Goal: Information Seeking & Learning: Learn about a topic

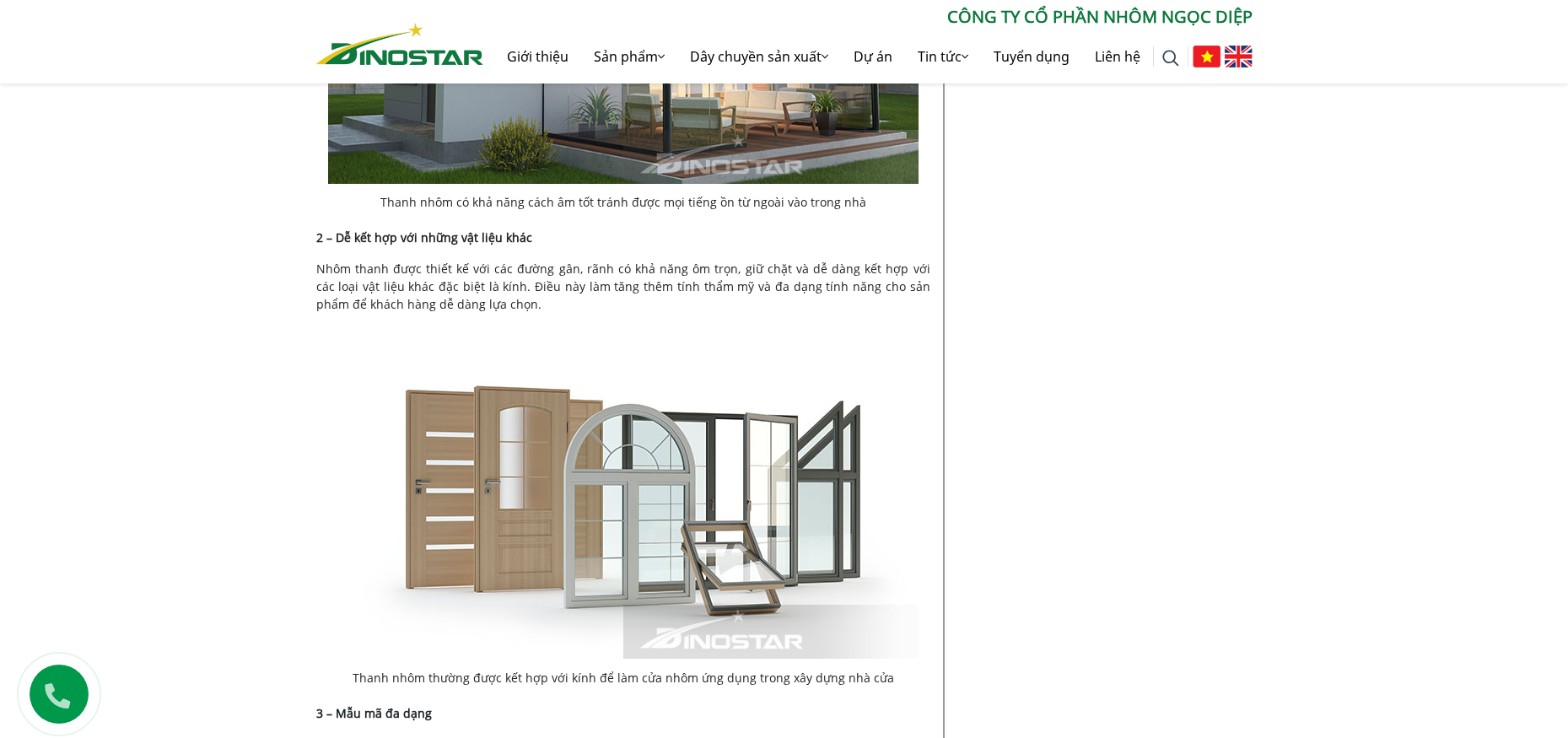
scroll to position [3882, 0]
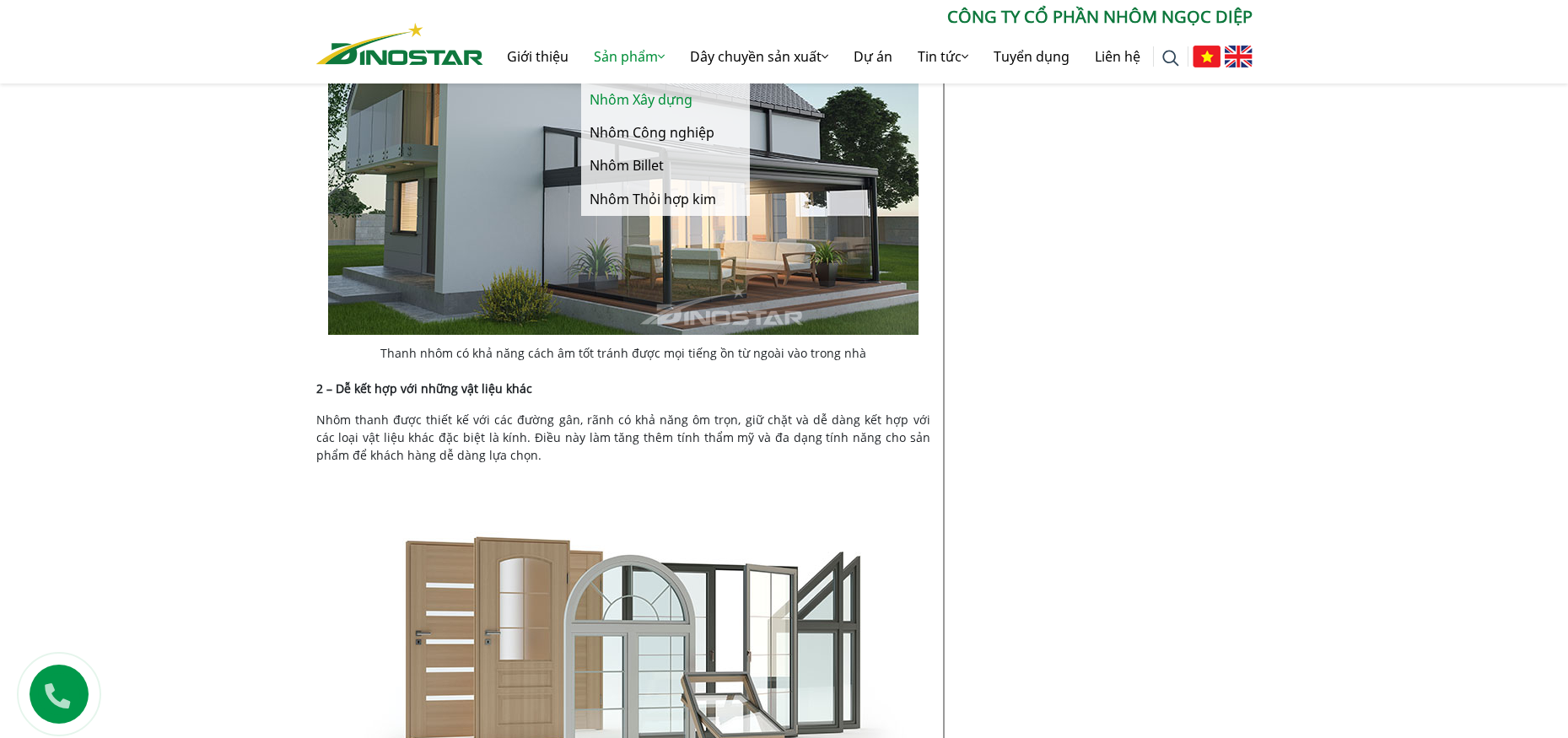
click at [623, 97] on link "Nhôm Xây dựng" at bounding box center [666, 100] width 169 height 33
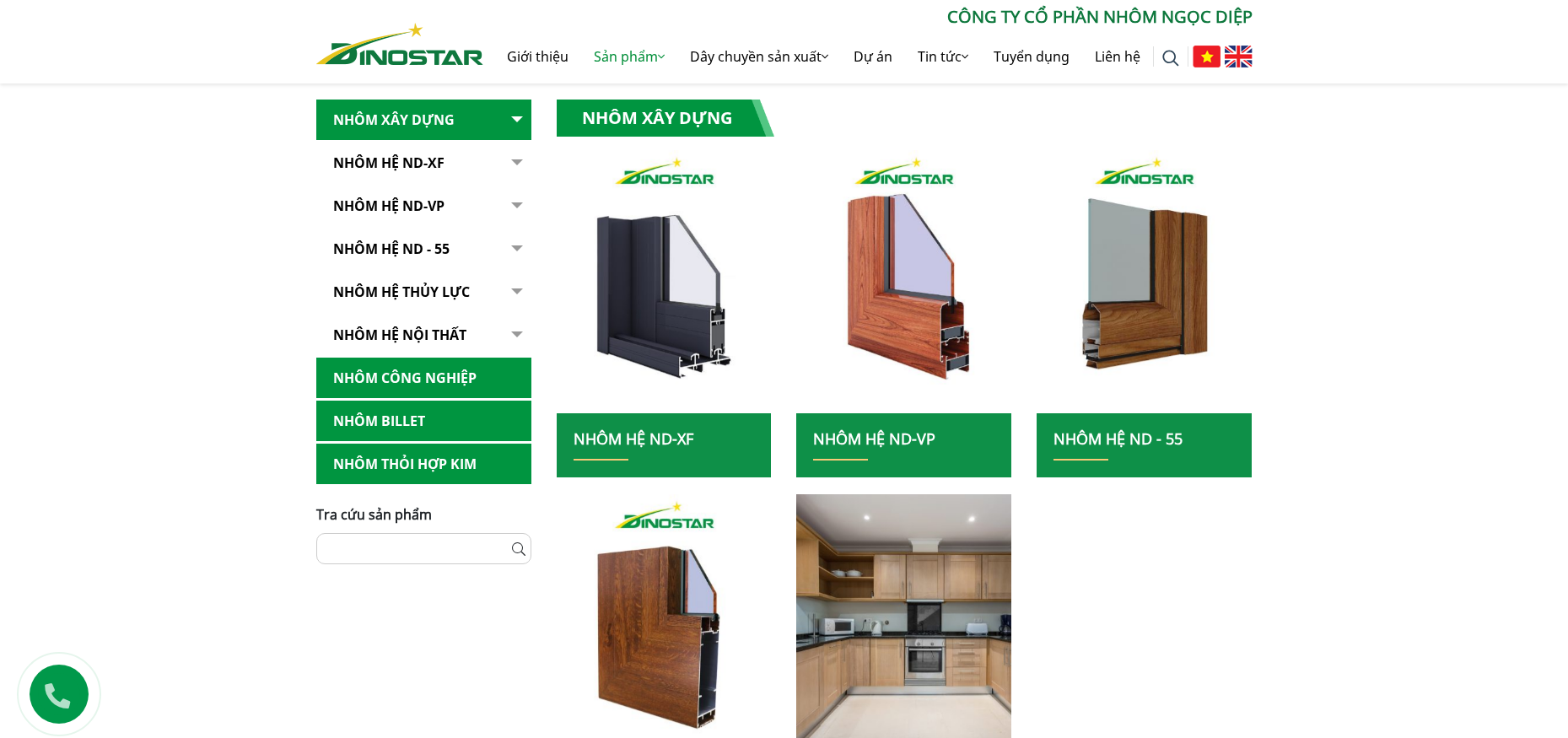
scroll to position [253, 0]
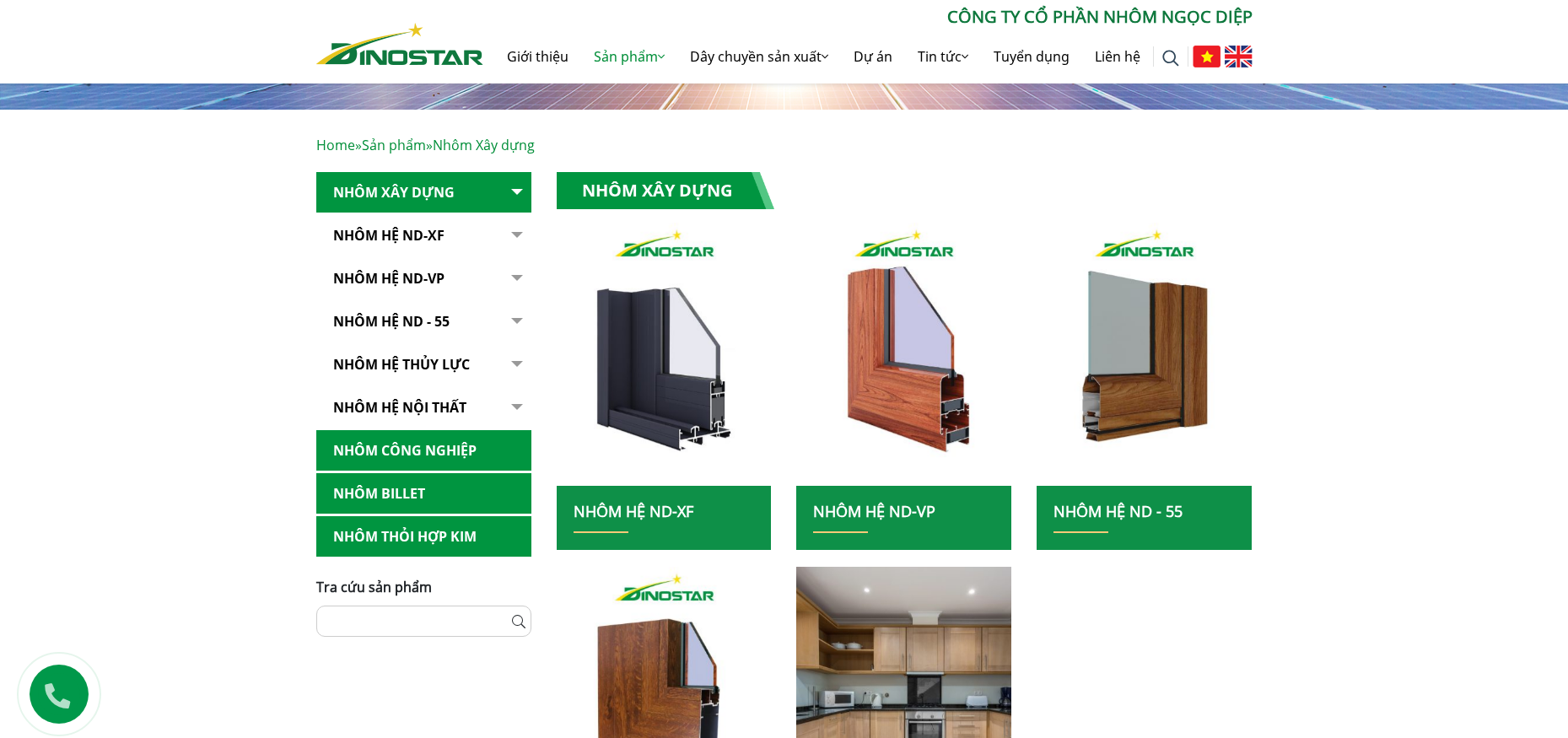
click at [429, 282] on link "Nhôm Hệ ND-VP" at bounding box center [424, 279] width 215 height 41
click at [328, 271] on link "Nhôm Hệ ND-VP" at bounding box center [424, 279] width 215 height 41
click at [347, 281] on link "Nhôm Hệ ND-VP" at bounding box center [424, 279] width 215 height 41
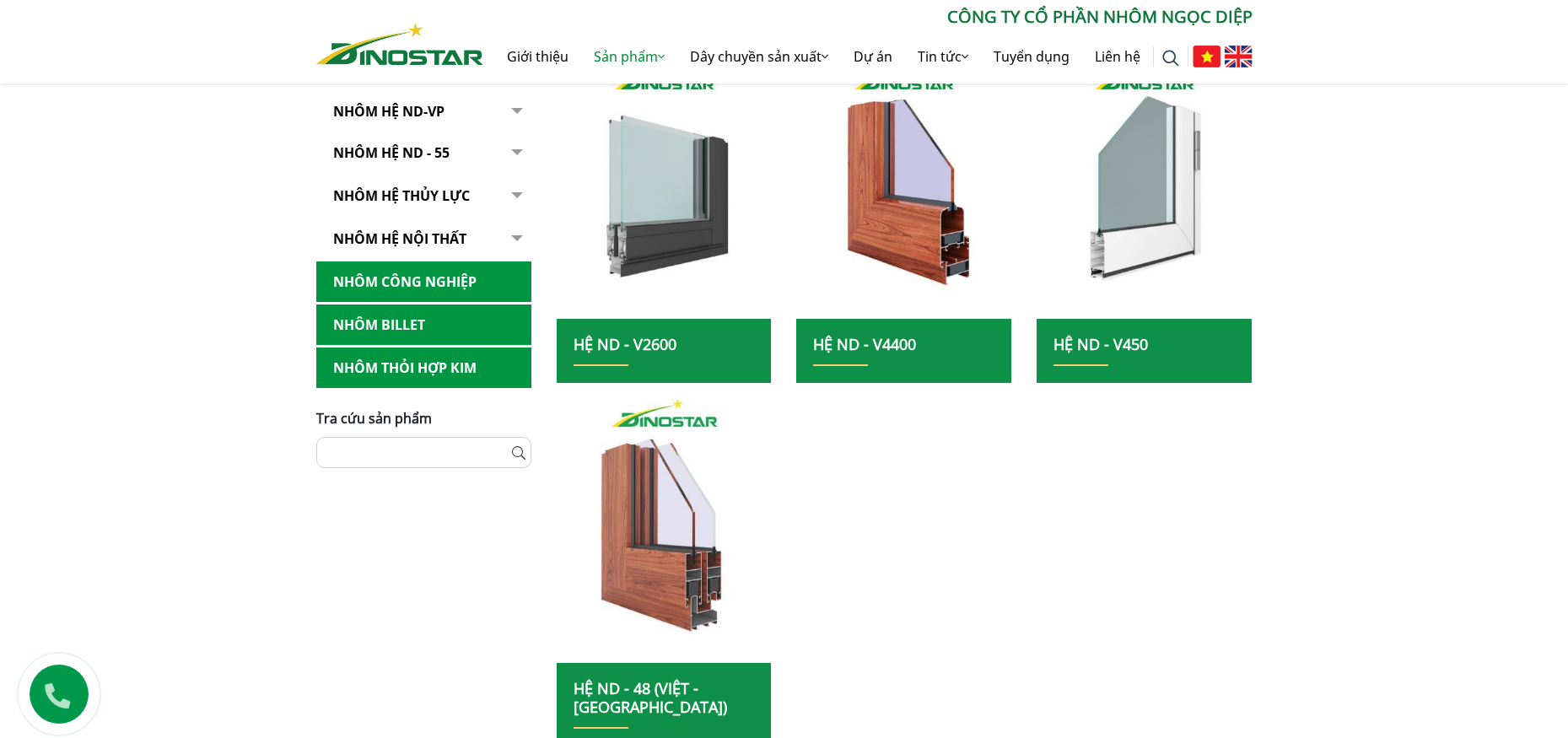
scroll to position [253, 0]
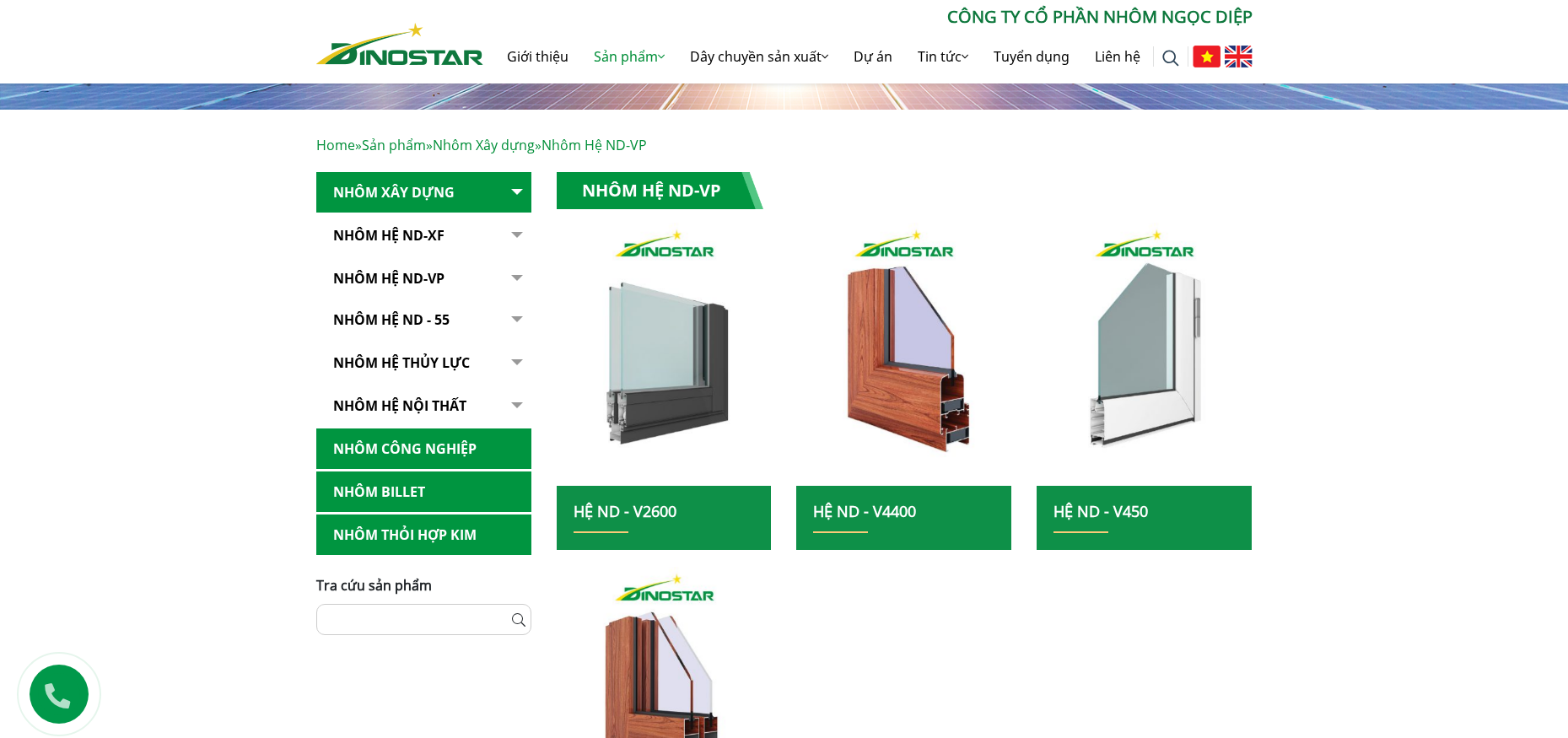
click at [407, 233] on link "Nhôm Hệ ND-XF" at bounding box center [424, 236] width 215 height 41
click at [516, 234] on button "button" at bounding box center [515, 236] width 34 height 41
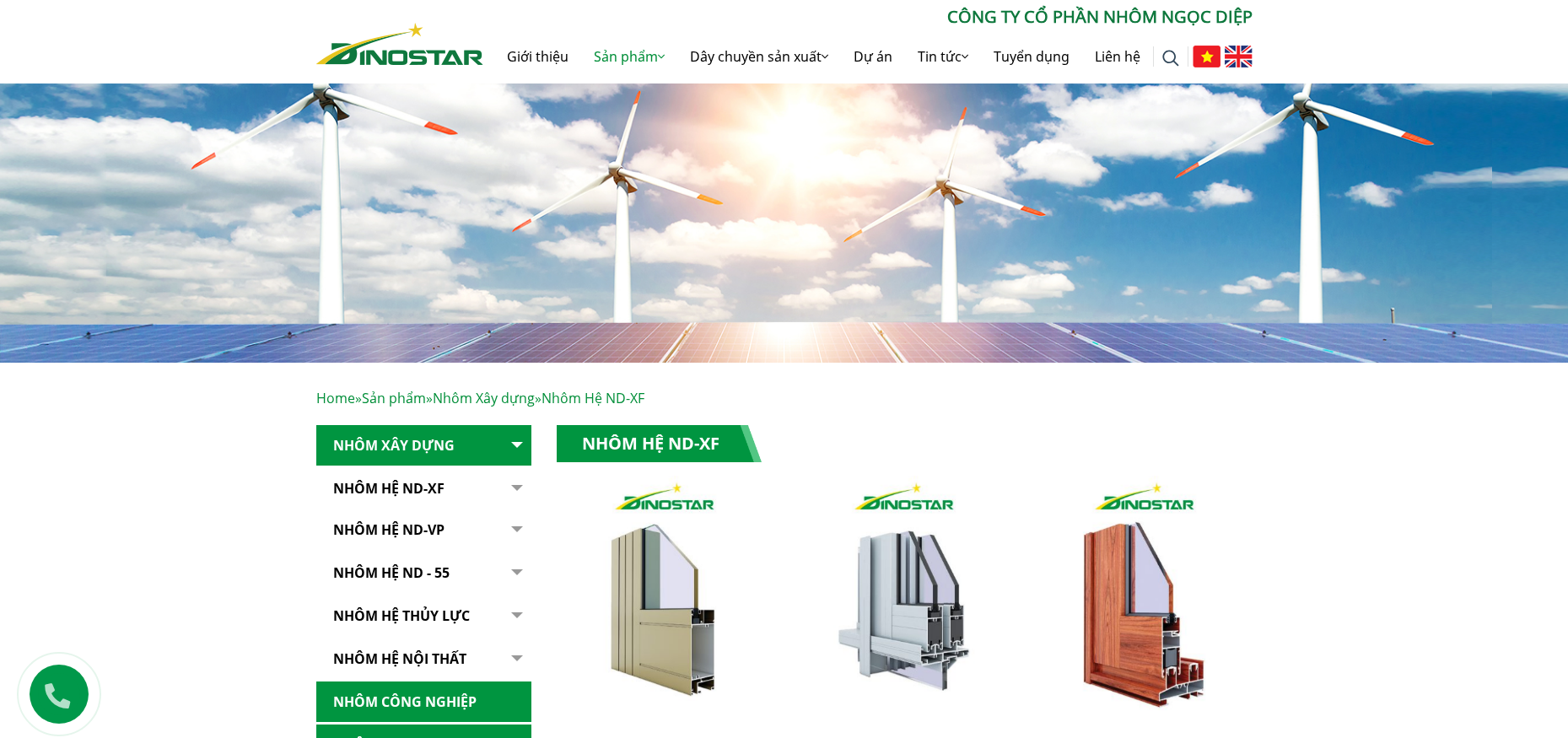
click at [418, 489] on link "Nhôm Hệ ND-XF" at bounding box center [424, 489] width 215 height 41
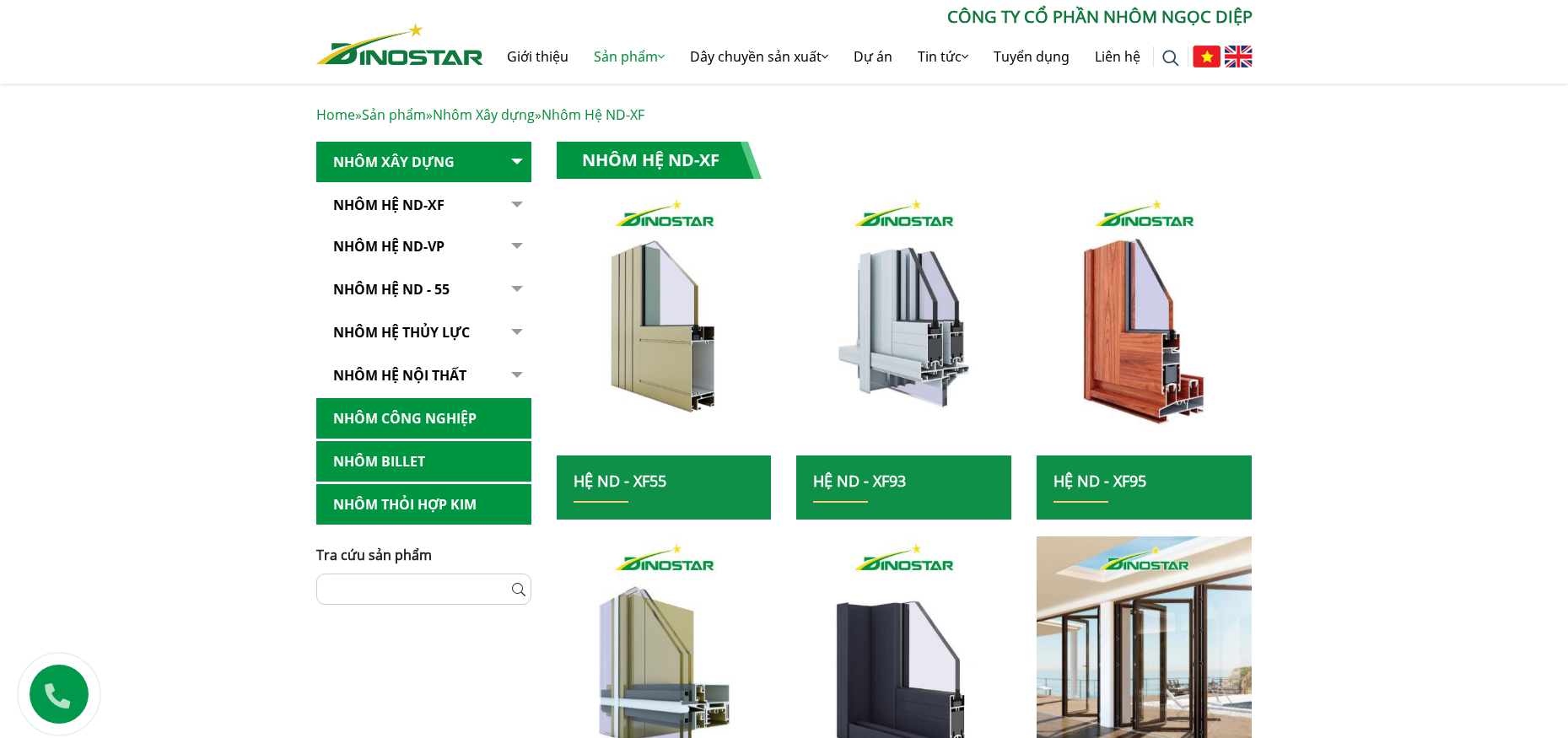
scroll to position [338, 0]
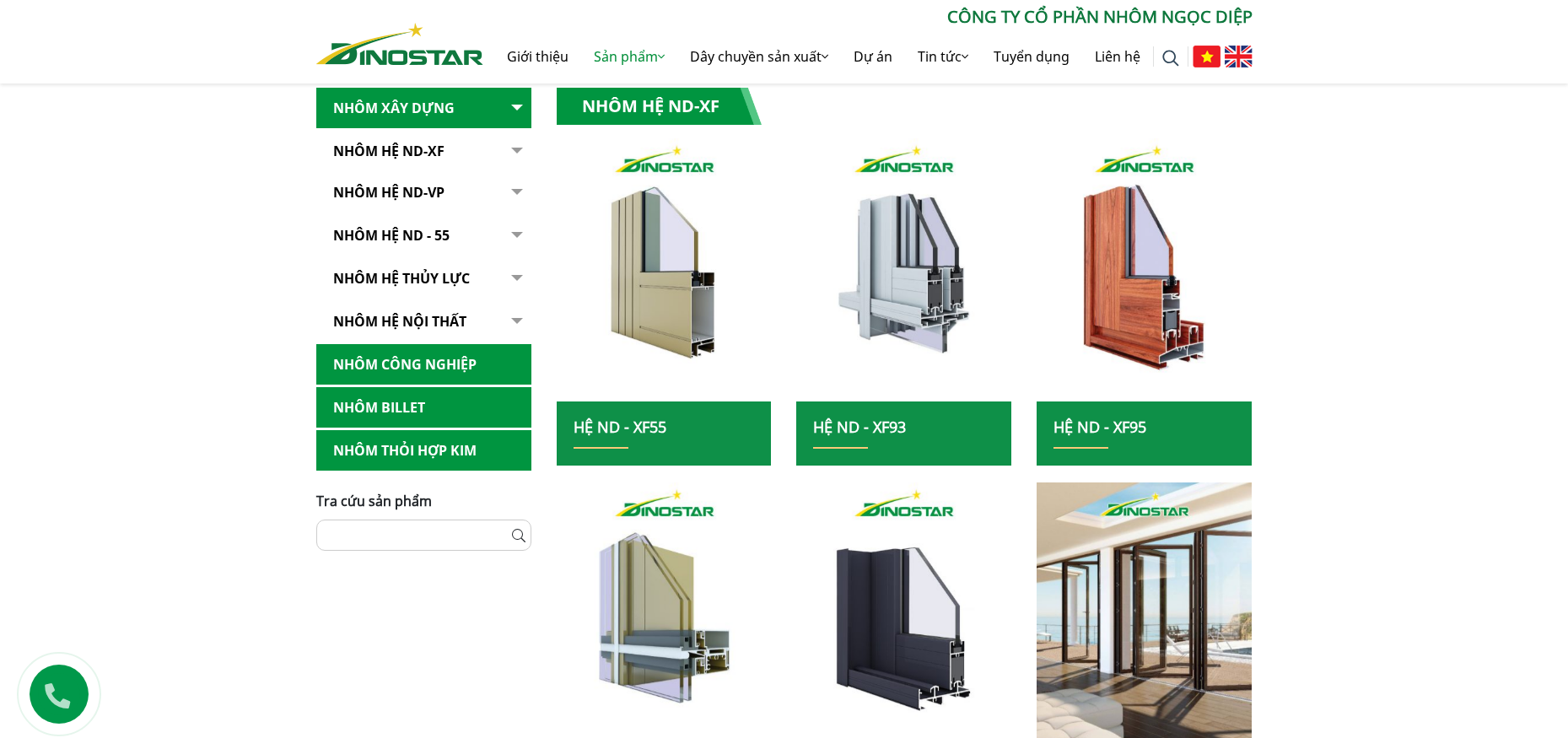
click at [515, 150] on button "button" at bounding box center [515, 152] width 34 height 41
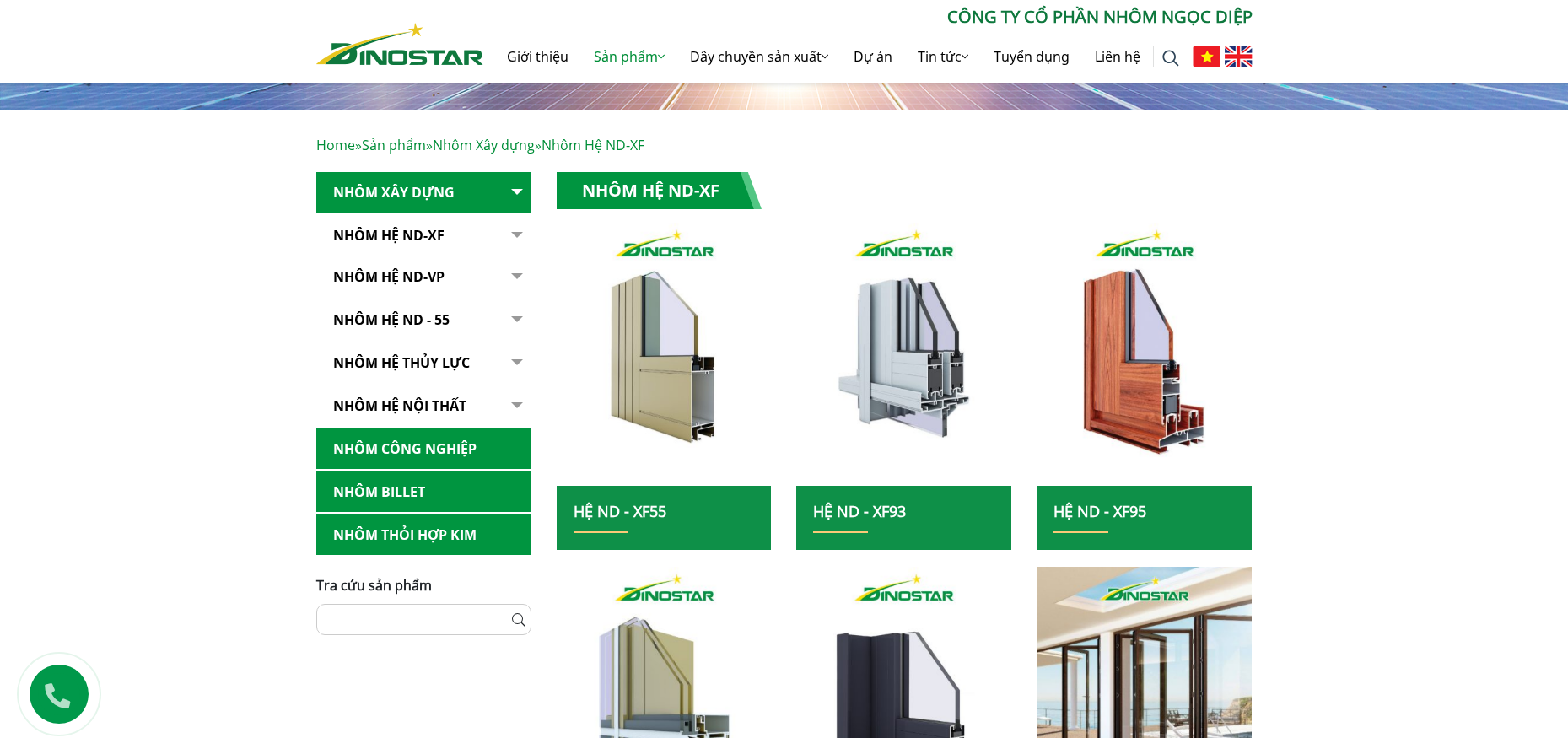
scroll to position [338, 0]
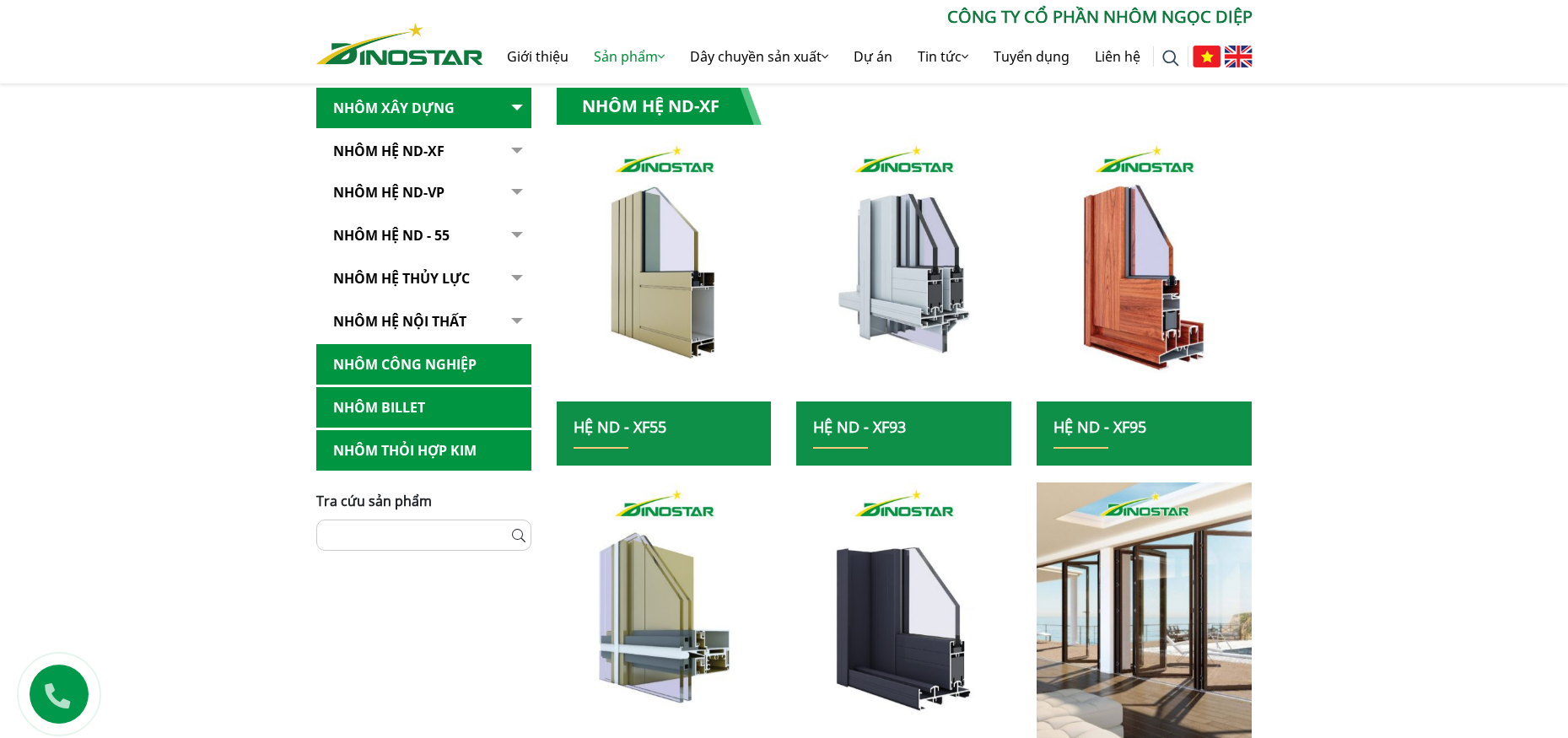
click at [515, 320] on button "button" at bounding box center [515, 322] width 34 height 41
click at [424, 314] on link "Nhôm hệ nội thất" at bounding box center [424, 322] width 215 height 41
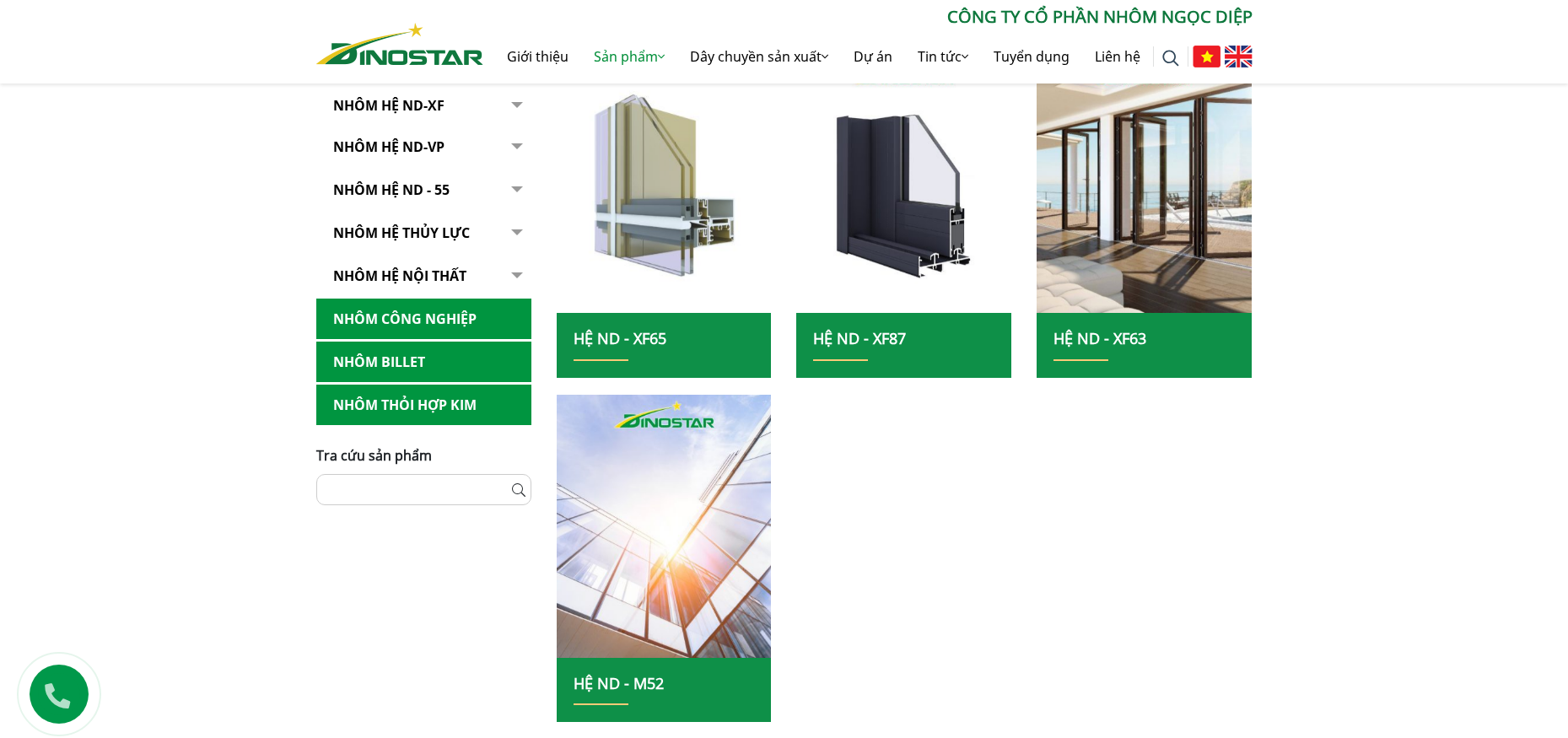
scroll to position [760, 0]
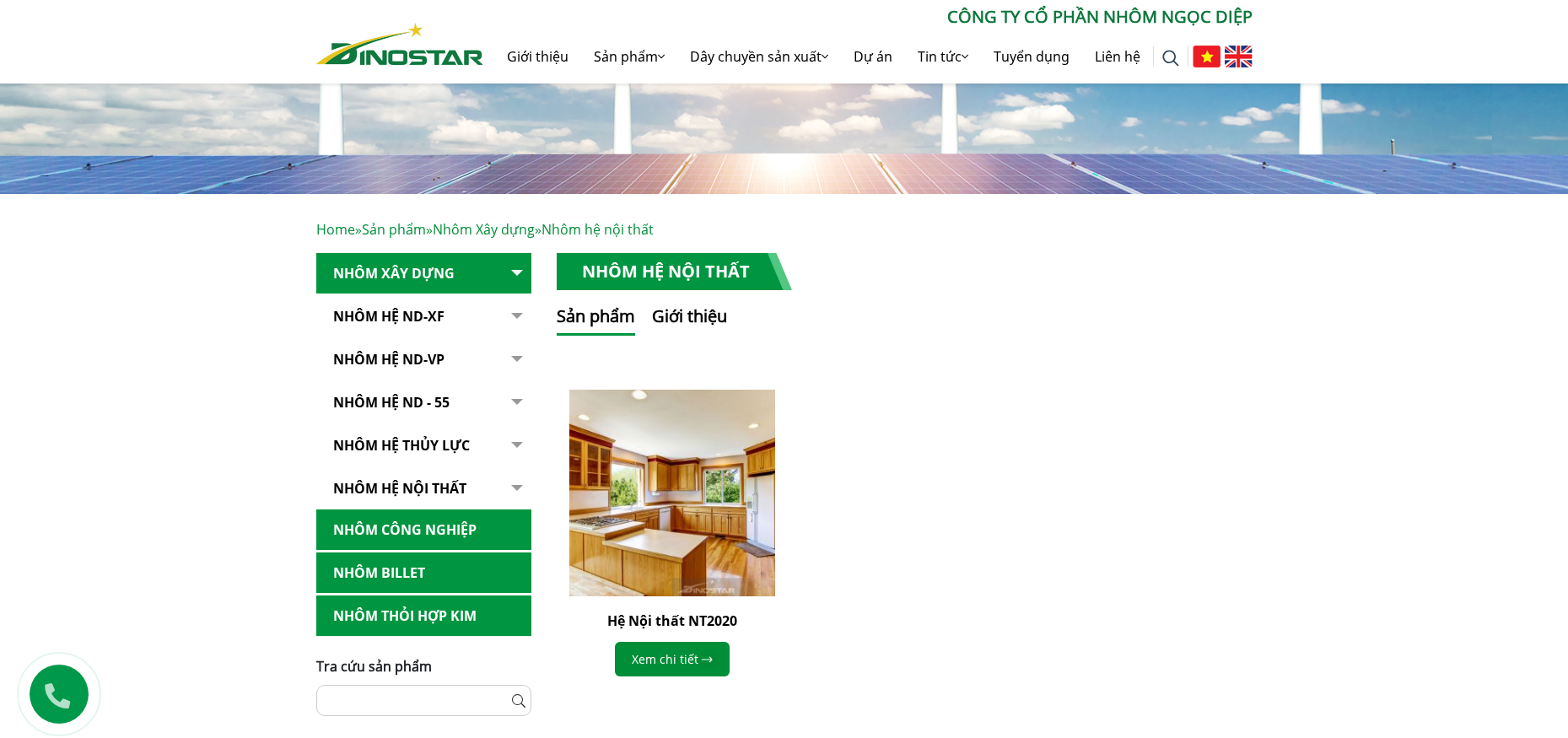
scroll to position [253, 0]
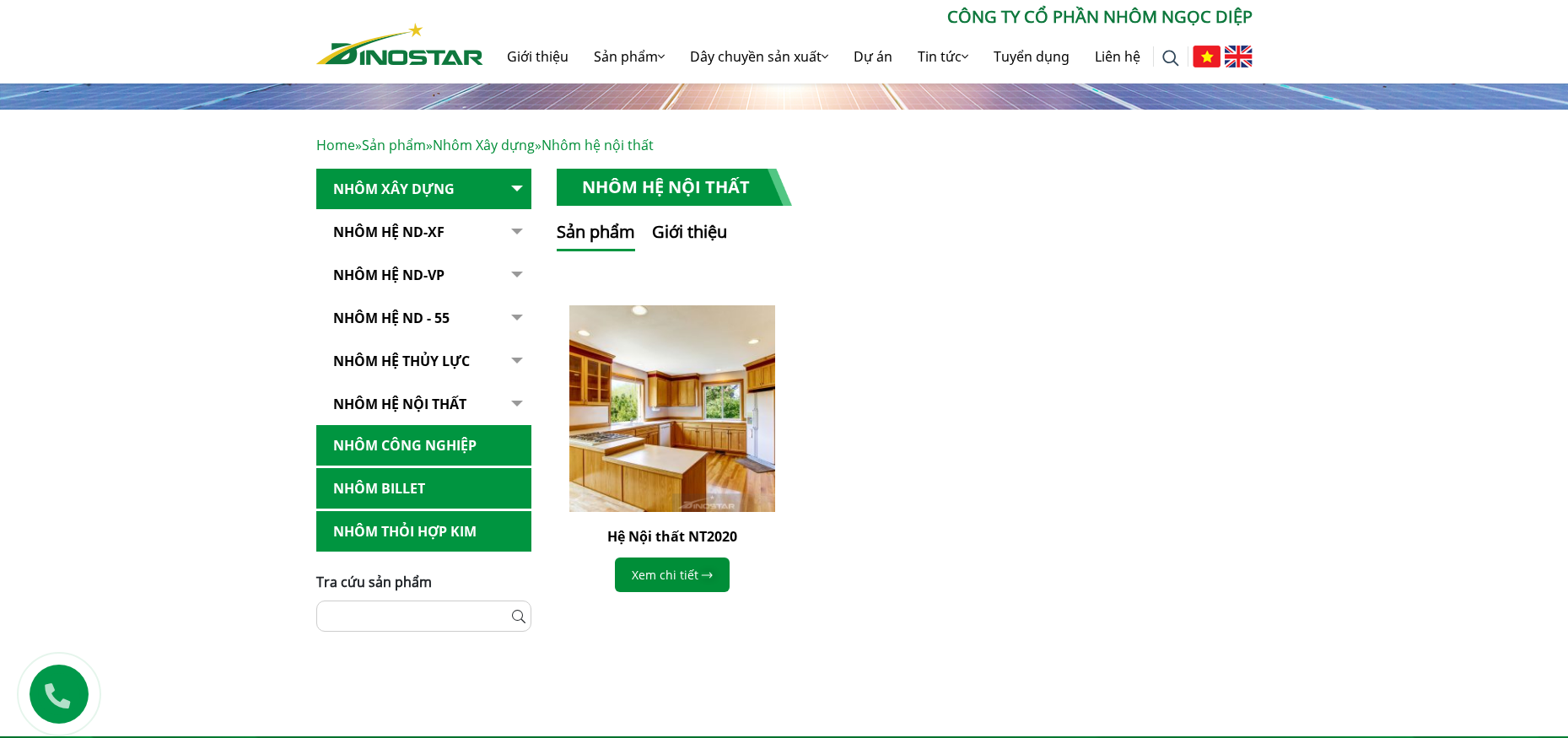
click at [372, 436] on link "Nhôm Công nghiệp" at bounding box center [424, 446] width 215 height 41
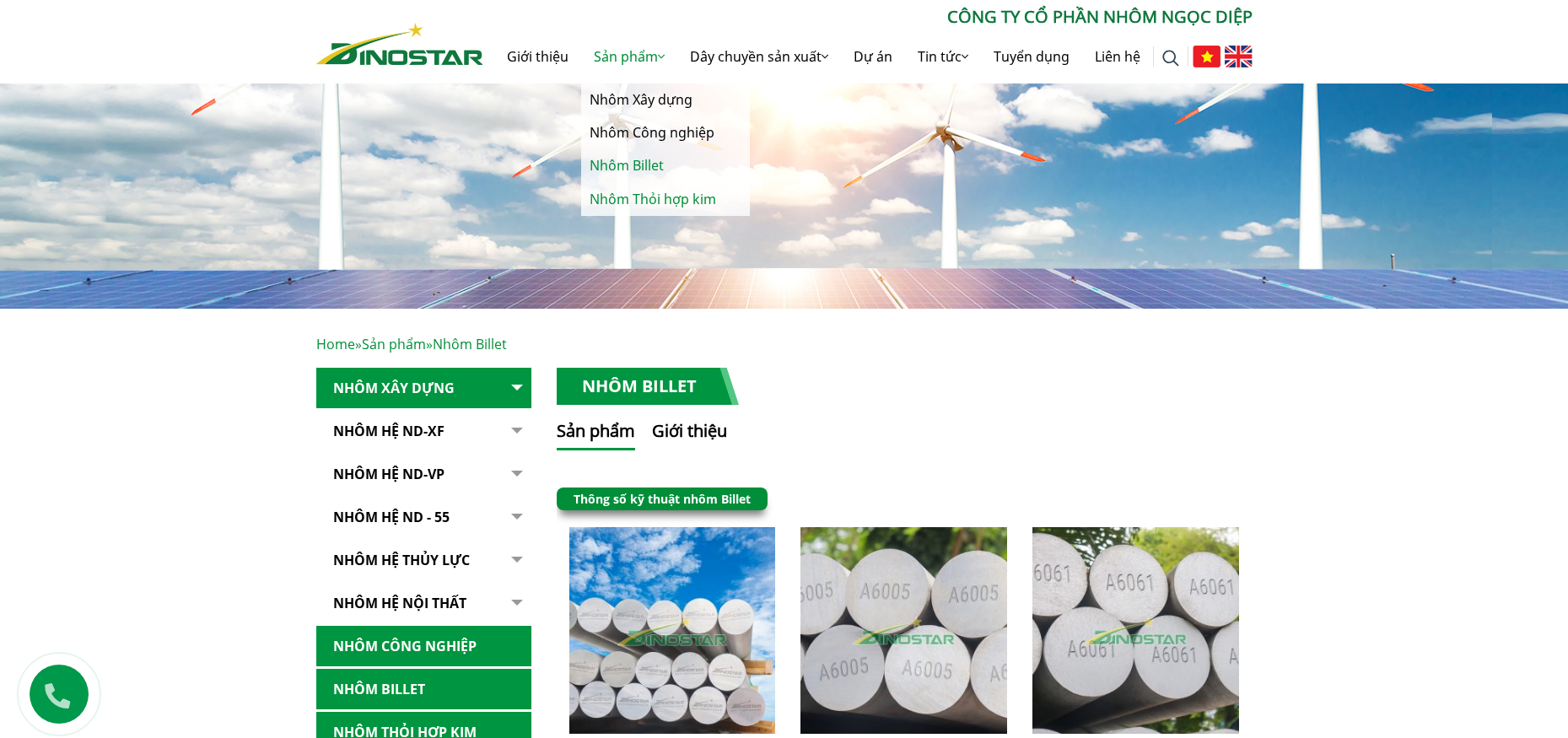
scroll to position [84, 0]
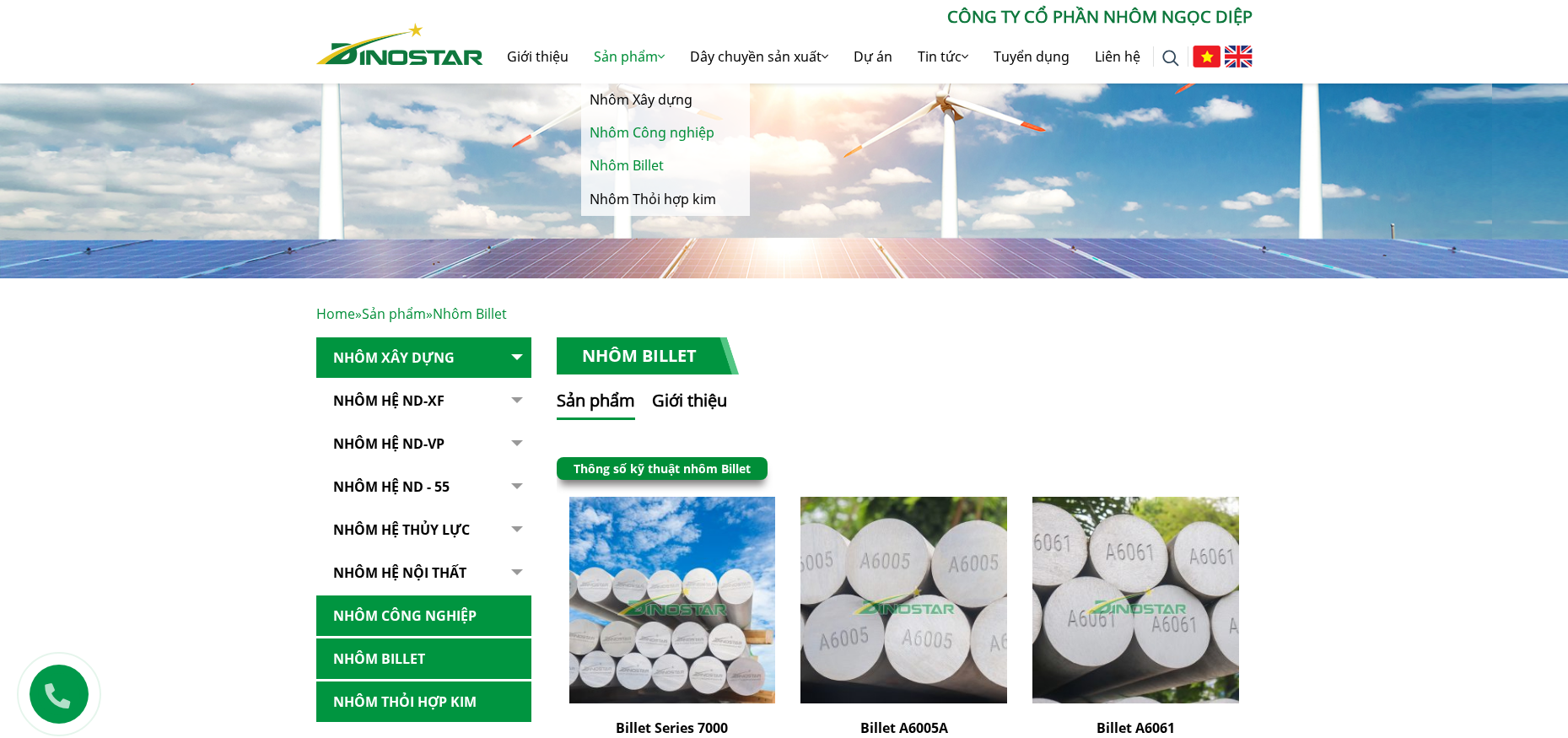
click at [640, 129] on link "Nhôm Công nghiệp" at bounding box center [666, 133] width 169 height 33
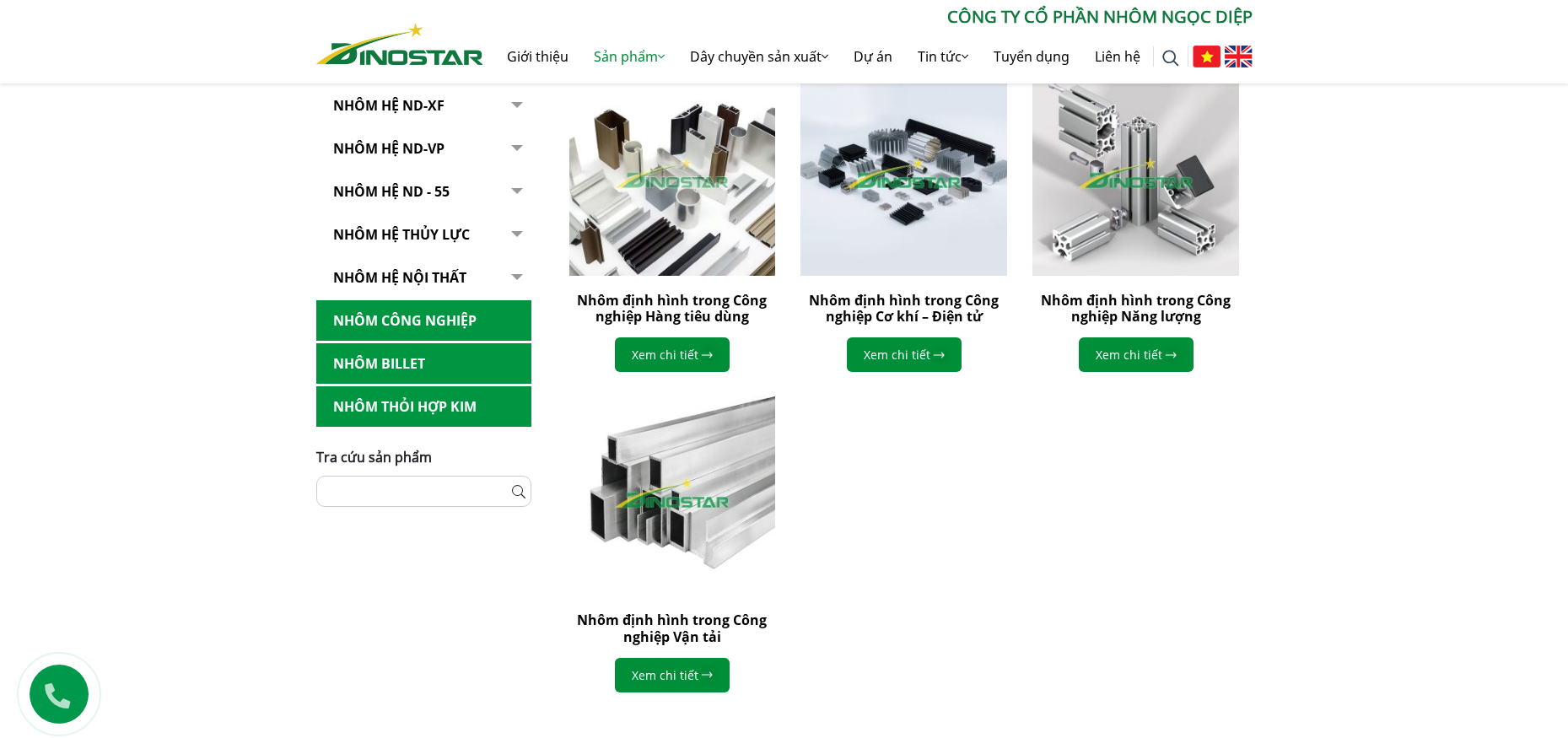
scroll to position [506, 0]
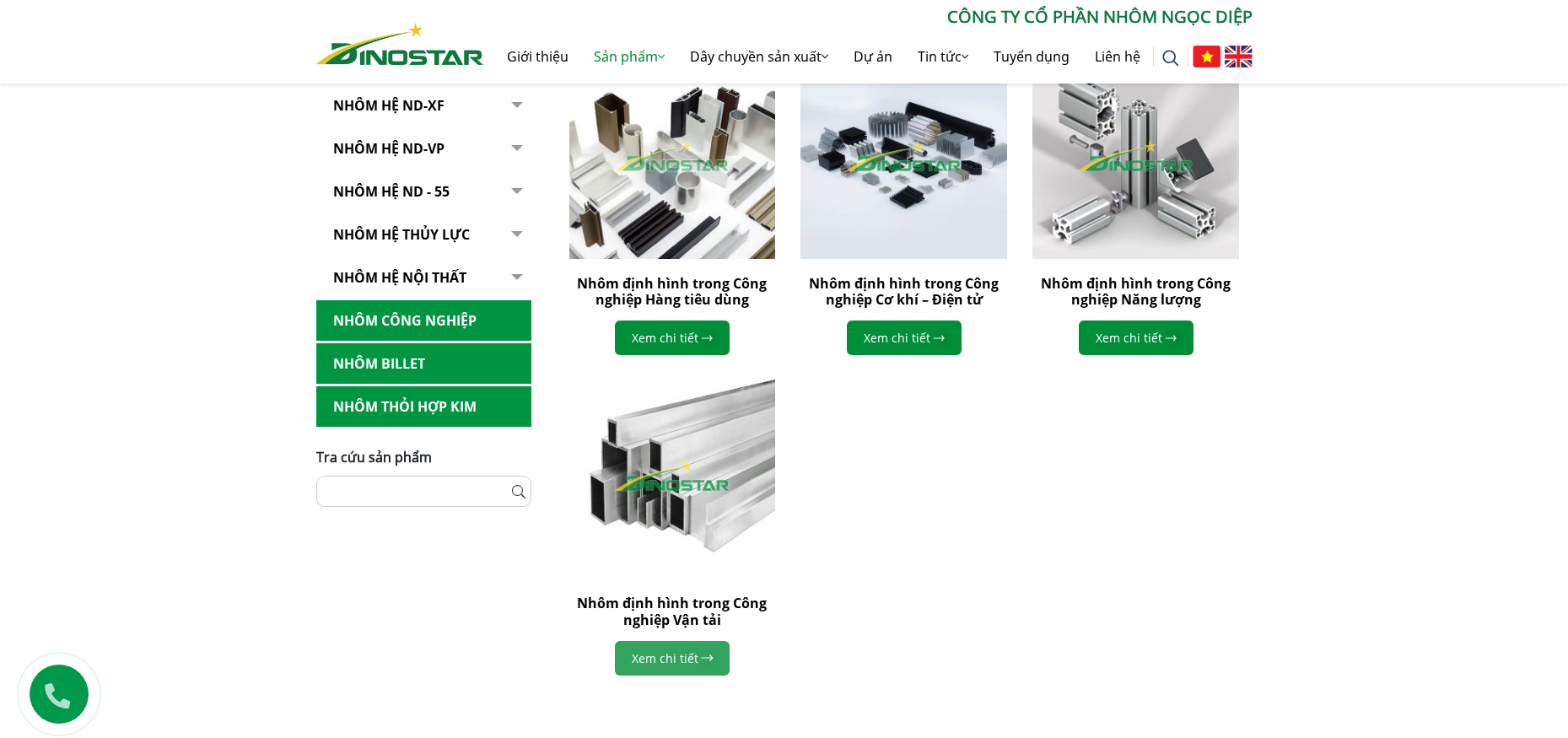
click at [636, 664] on link "Xem chi tiết" at bounding box center [672, 658] width 115 height 35
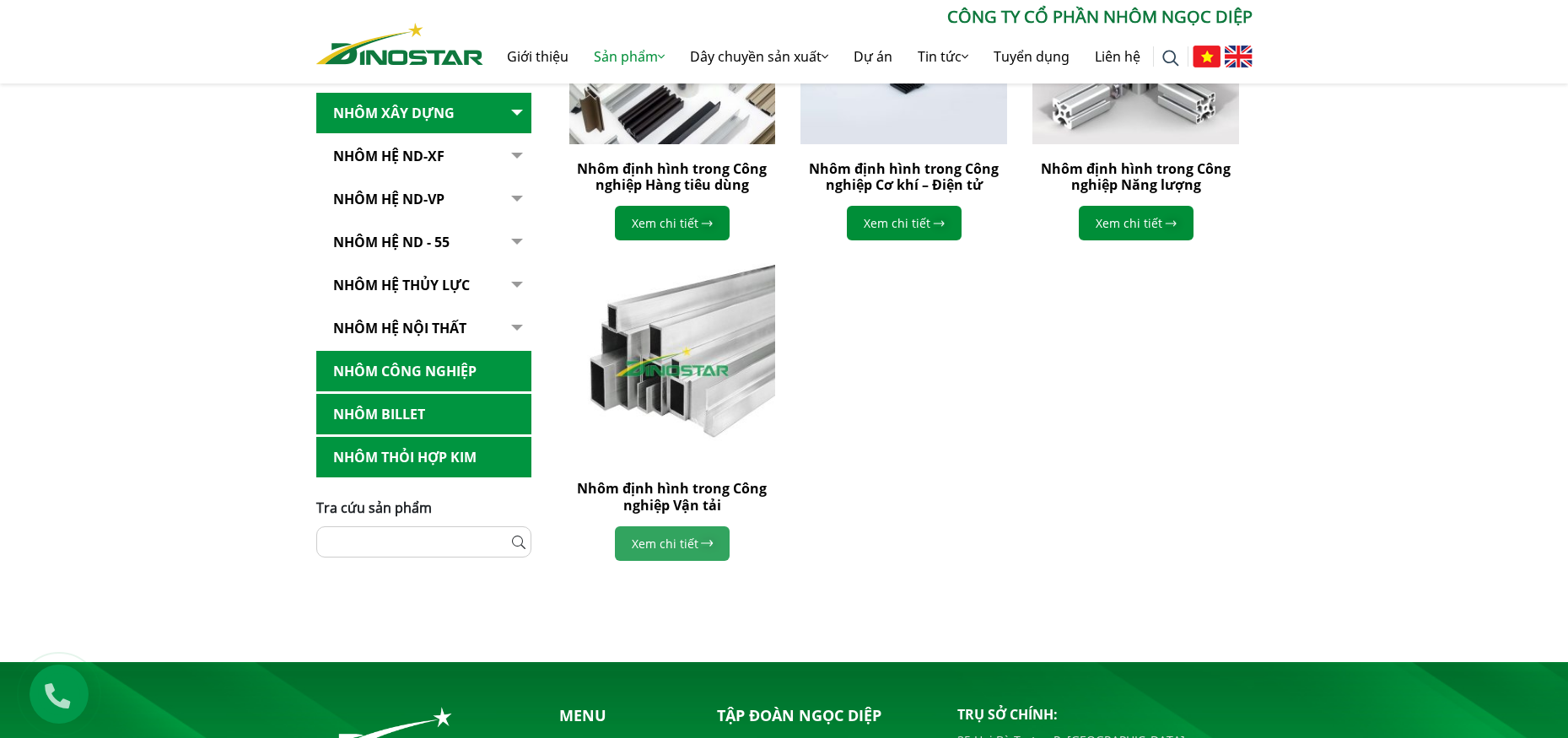
scroll to position [591, 0]
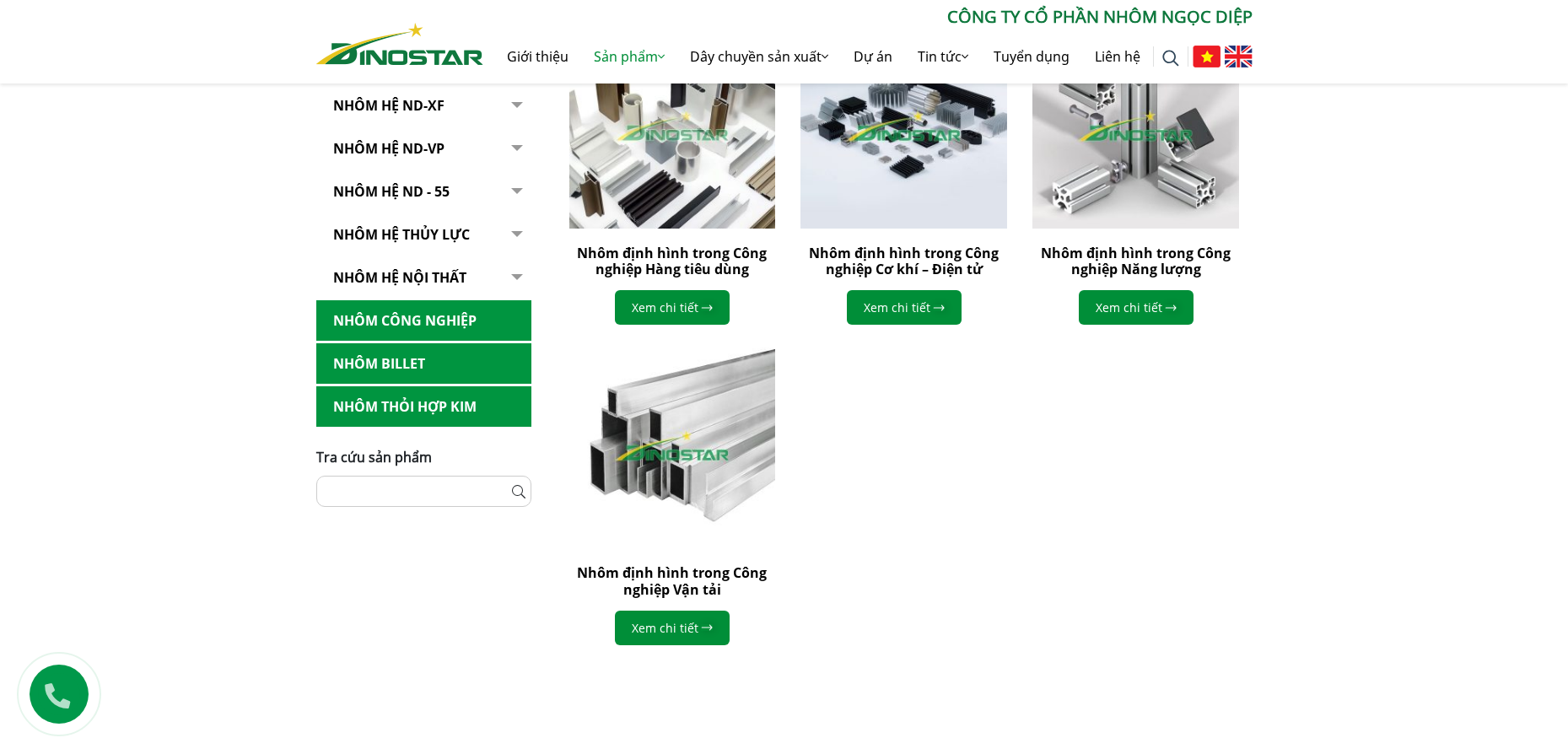
scroll to position [506, 0]
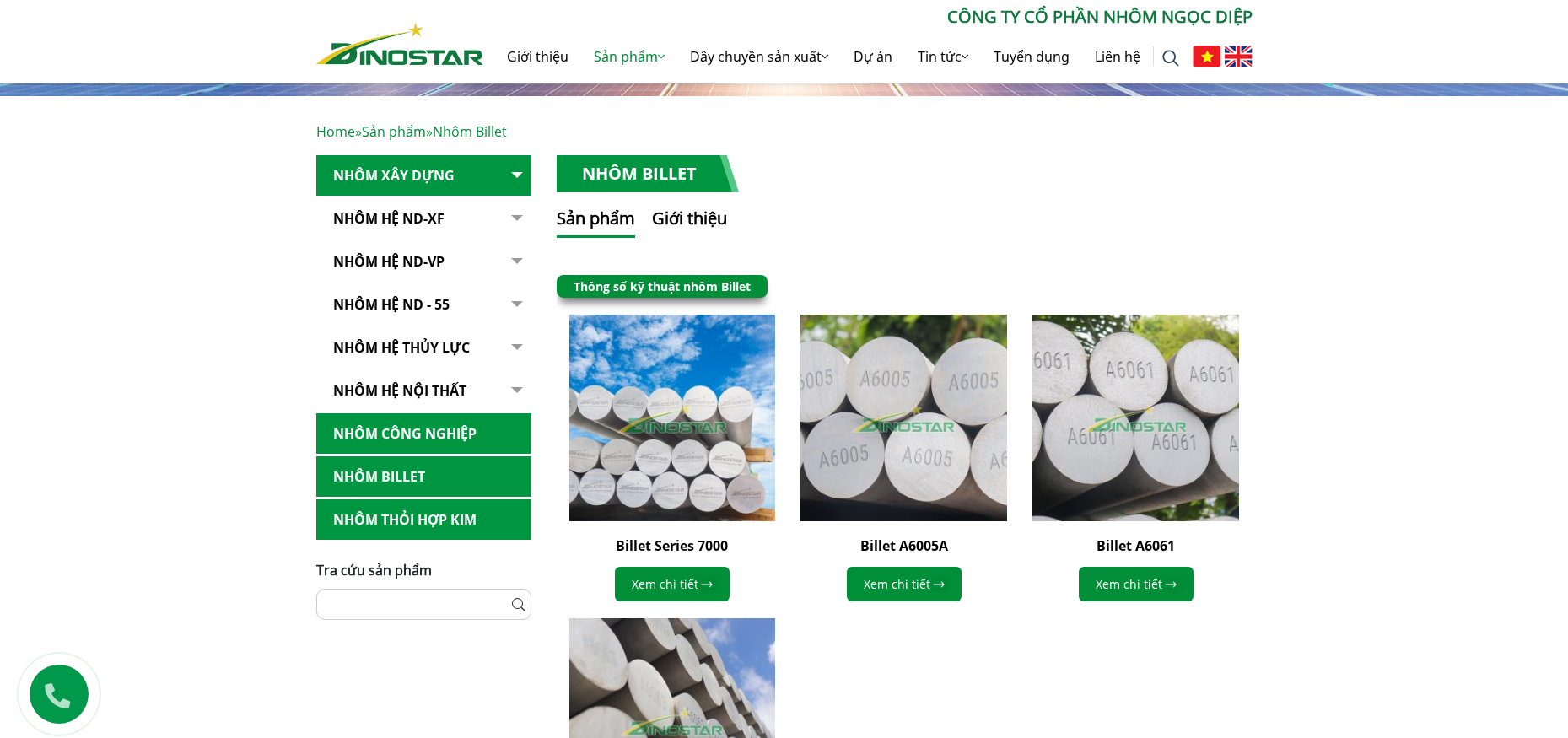
scroll to position [84, 0]
